Goal: Information Seeking & Learning: Find specific page/section

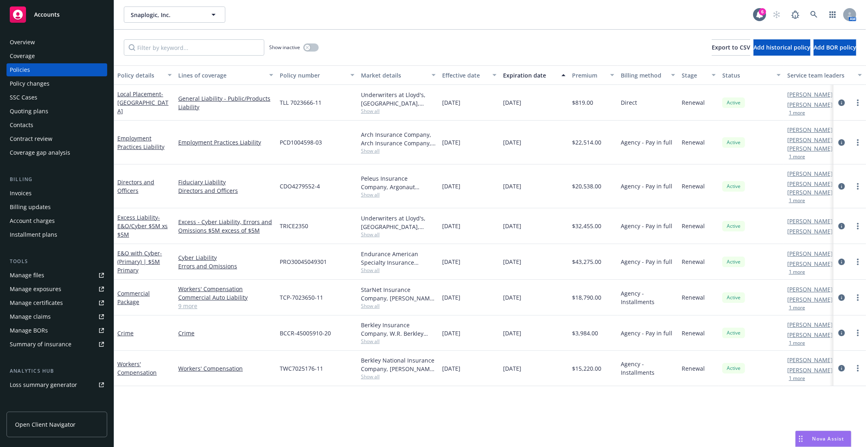
click at [463, 13] on div "Snaplogic, Inc. Snaplogic, Inc." at bounding box center [438, 14] width 629 height 16
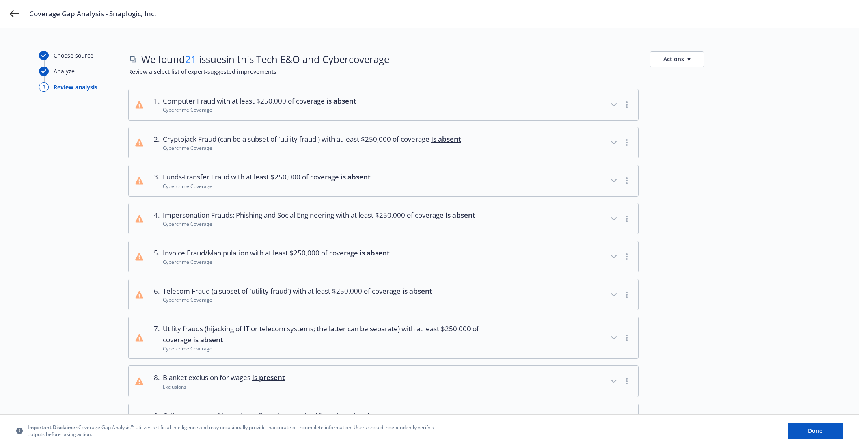
scroll to position [586, 0]
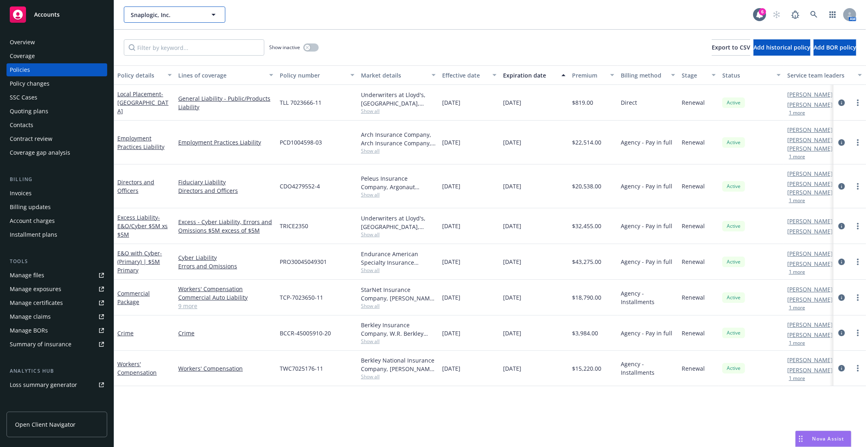
click at [158, 15] on span "Snaplogic, Inc." at bounding box center [166, 15] width 70 height 9
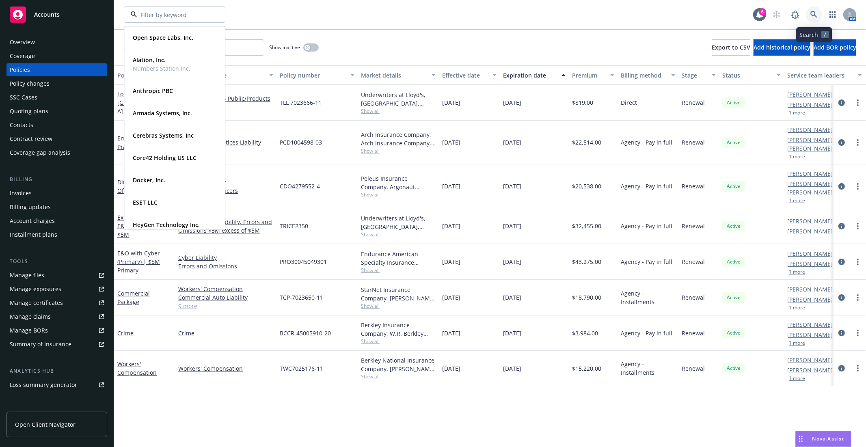
click at [817, 16] on link at bounding box center [814, 14] width 16 height 16
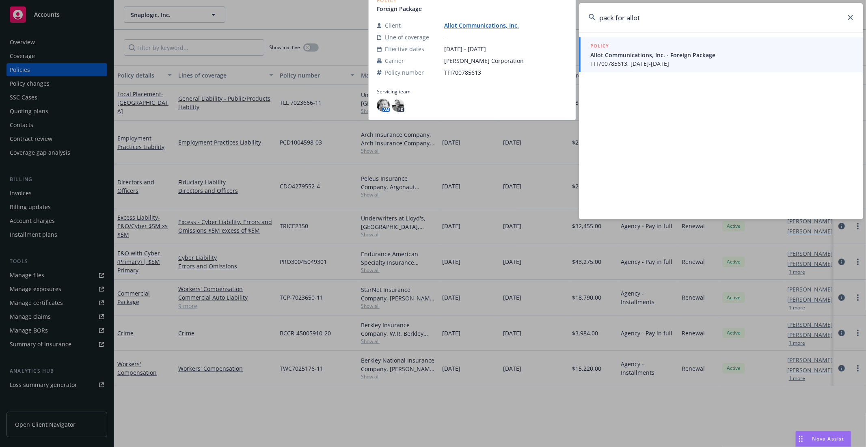
type input "pack for allot"
click at [658, 60] on span "TFI700785613, 02/01/2019-02/01/2020" at bounding box center [721, 63] width 263 height 9
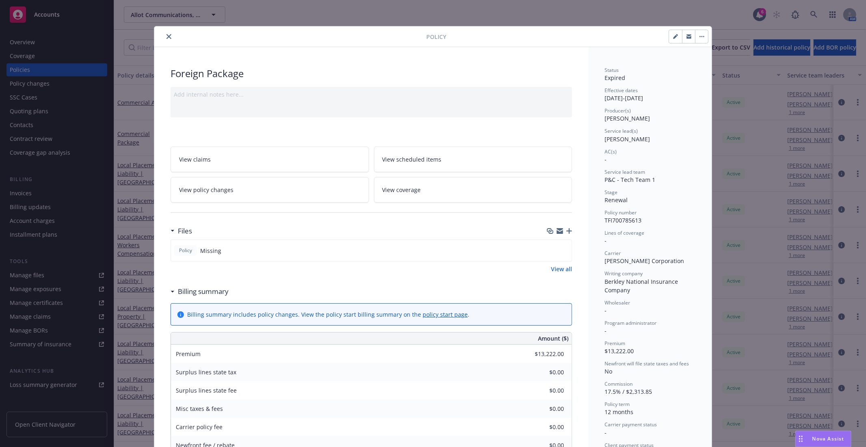
click at [166, 35] on icon "close" at bounding box center [168, 36] width 5 height 5
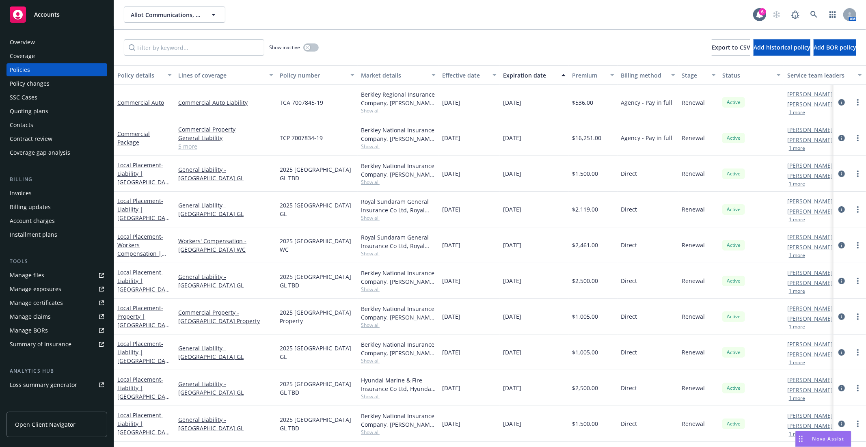
click at [28, 277] on div "Manage files" at bounding box center [27, 275] width 34 height 13
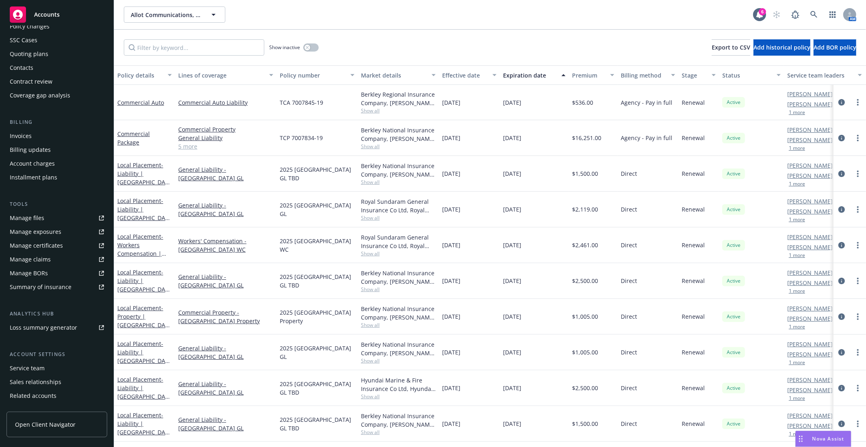
scroll to position [82, 0]
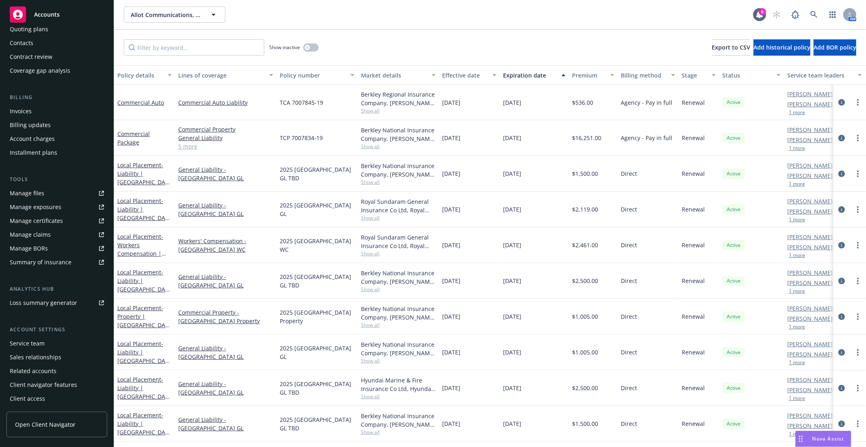
click at [56, 344] on div "Service team" at bounding box center [57, 343] width 94 height 13
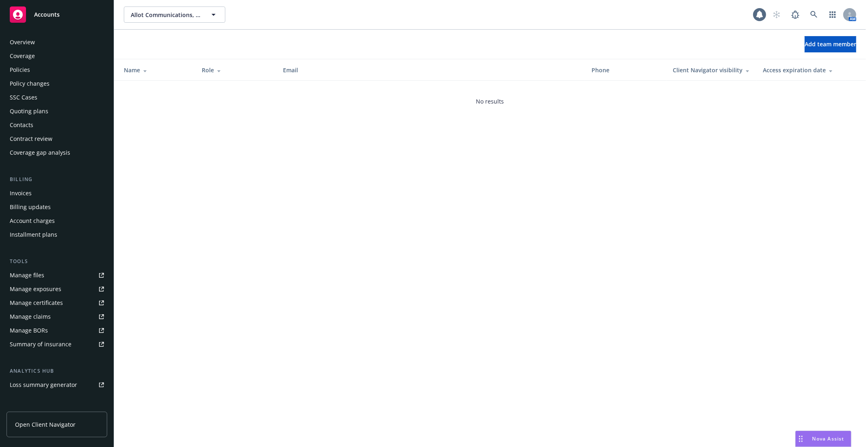
scroll to position [82, 0]
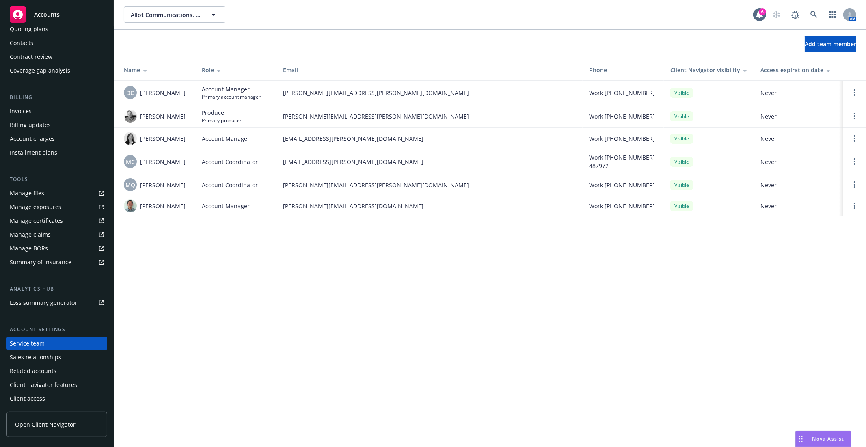
click at [114, 122] on td "Jeff Dodds" at bounding box center [154, 116] width 81 height 24
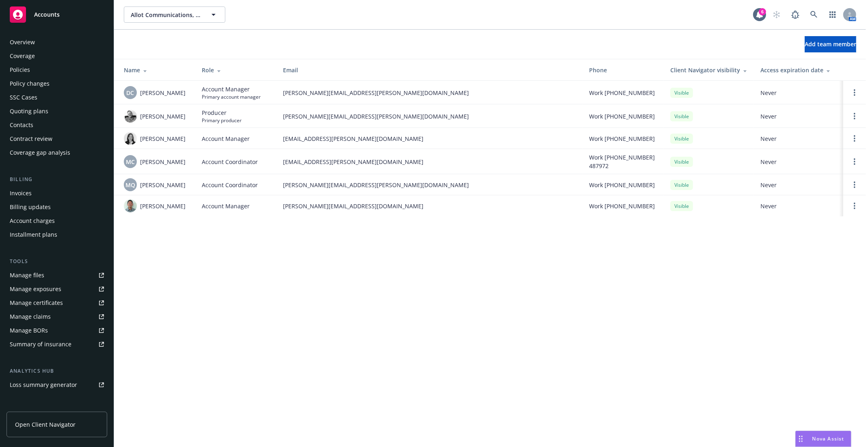
click at [35, 41] on div "Overview" at bounding box center [57, 42] width 94 height 13
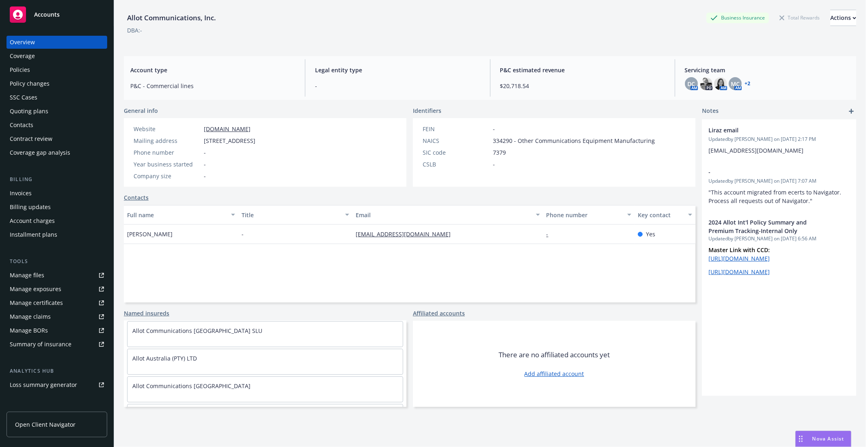
scroll to position [226, 0]
click at [29, 271] on div "Manage files" at bounding box center [27, 275] width 34 height 13
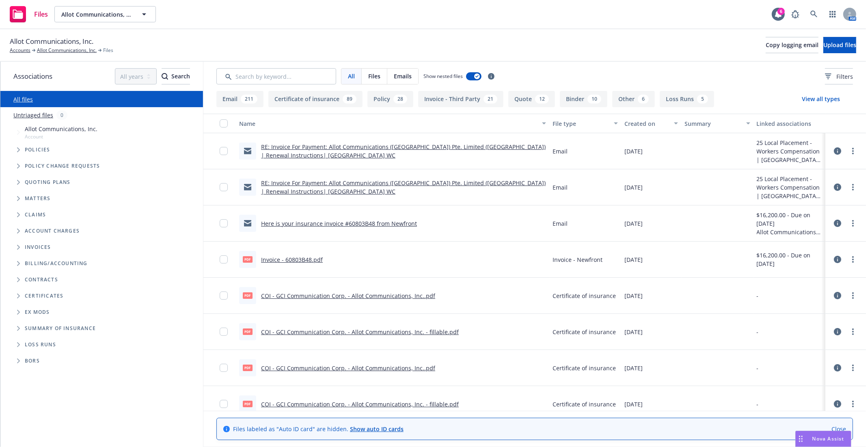
click at [16, 149] on span "Tree Example" at bounding box center [18, 149] width 13 height 13
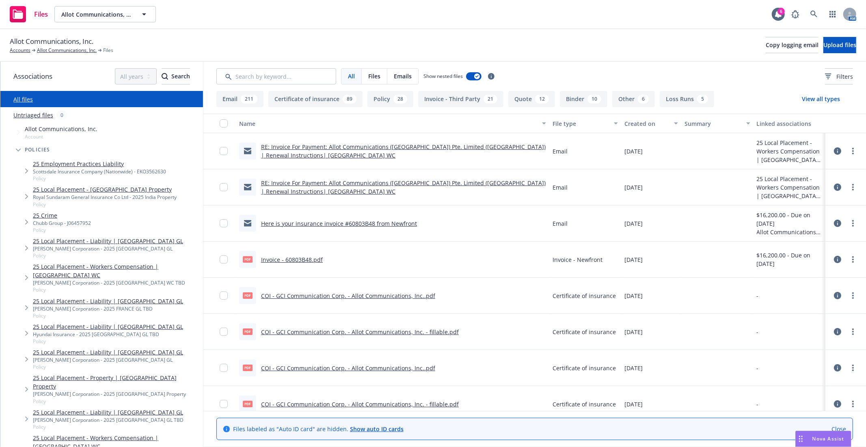
click at [322, 38] on div "Allot Communications, Inc. Accounts Allot Communications, Inc. Files Copy loggi…" at bounding box center [433, 45] width 846 height 18
click at [379, 16] on div "Files Allot Communications, Inc. Allot Communications, Inc. 6 AM" at bounding box center [433, 14] width 866 height 29
